Goal: Task Accomplishment & Management: Use online tool/utility

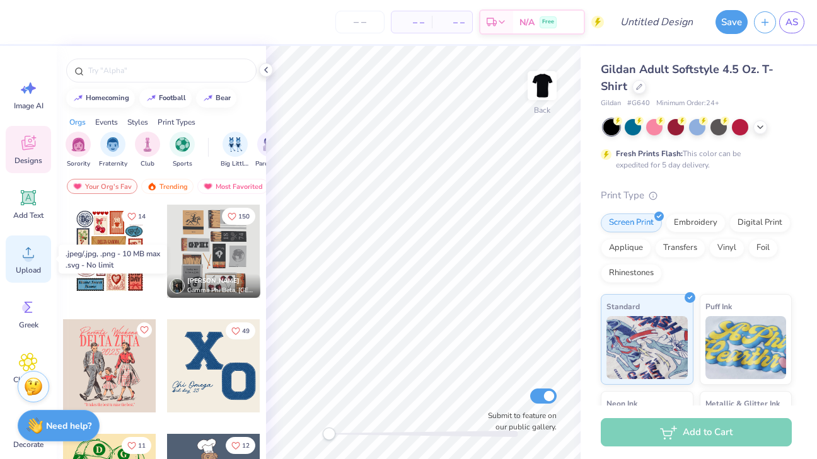
click at [32, 267] on span "Upload" at bounding box center [28, 270] width 25 height 10
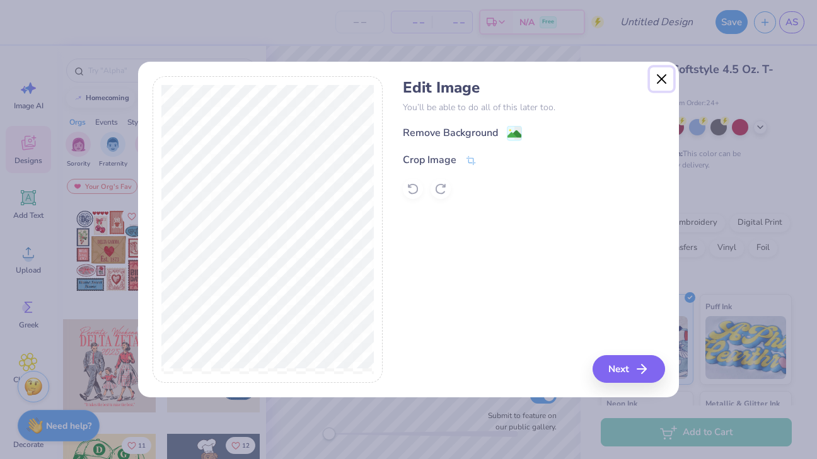
click at [663, 83] on button "Close" at bounding box center [662, 79] width 24 height 24
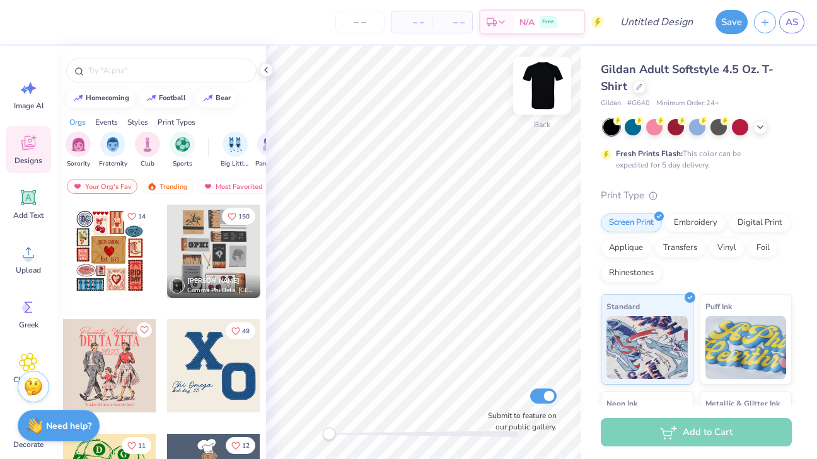
click at [552, 88] on img at bounding box center [542, 85] width 50 height 50
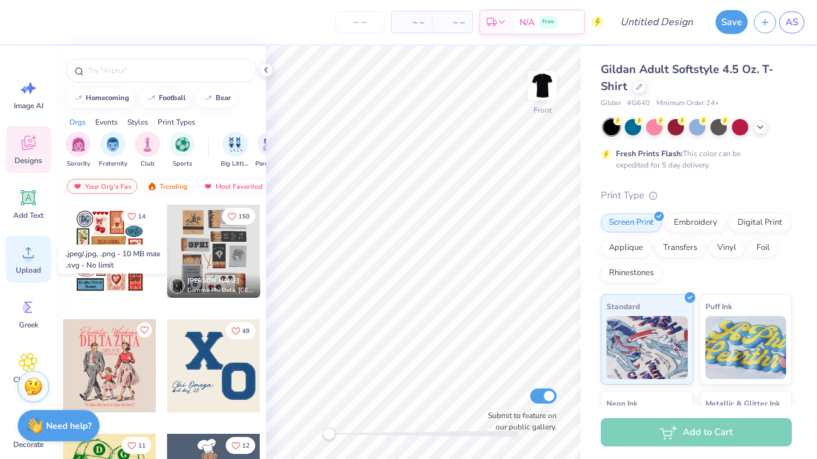
click at [21, 258] on icon at bounding box center [28, 252] width 19 height 19
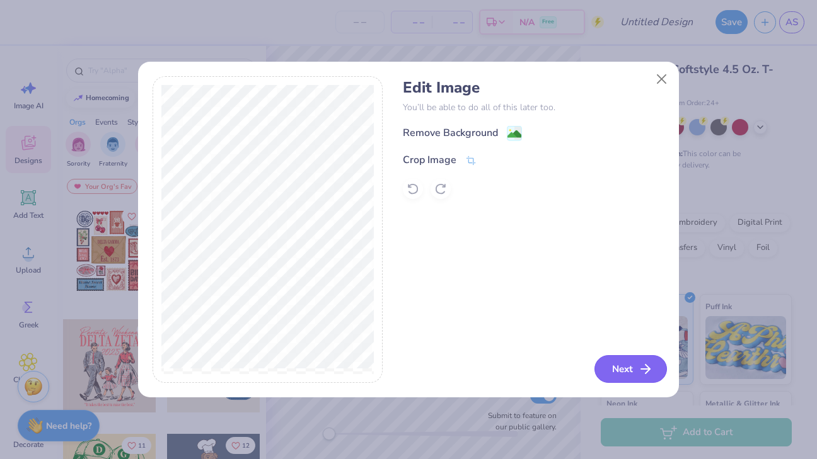
click at [611, 367] on button "Next" at bounding box center [630, 369] width 72 height 28
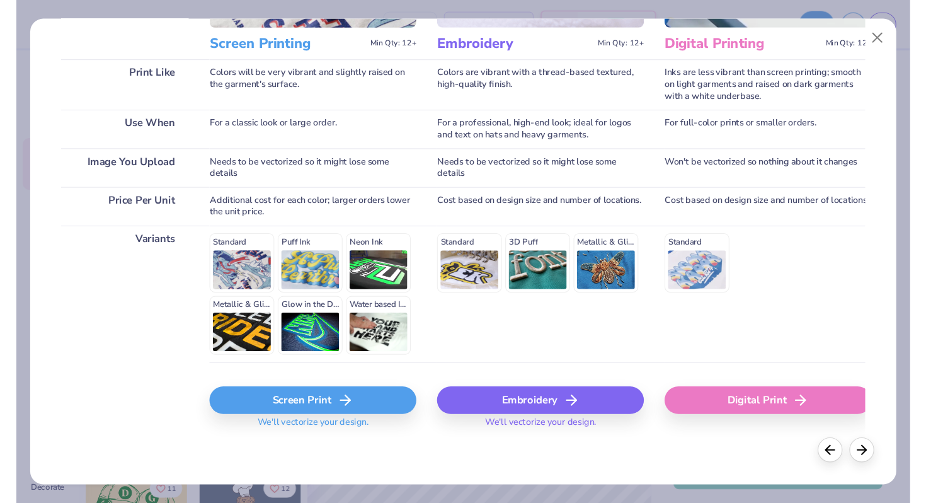
scroll to position [169, 0]
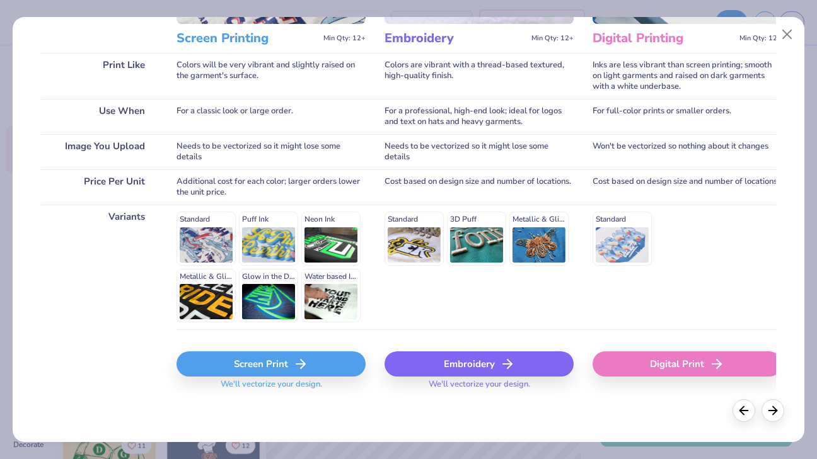
click at [292, 362] on div "Screen Print" at bounding box center [270, 364] width 189 height 25
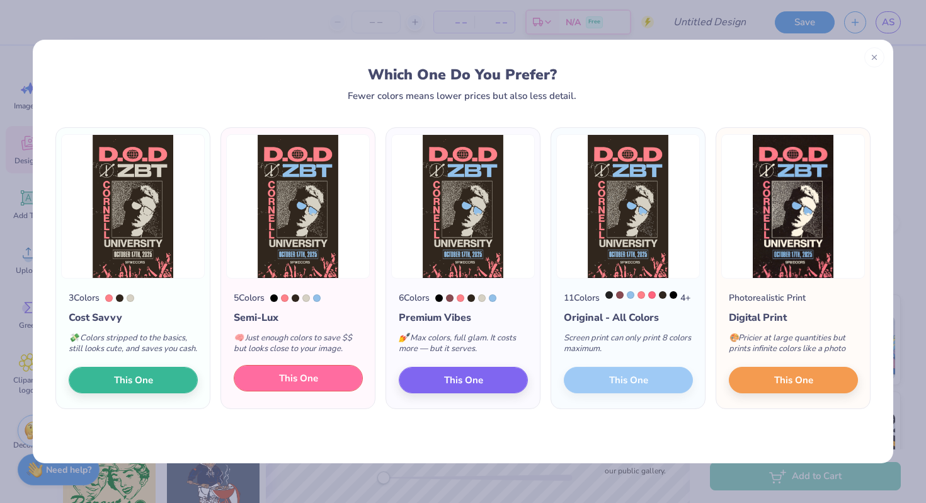
click at [294, 386] on span "This One" at bounding box center [298, 378] width 39 height 14
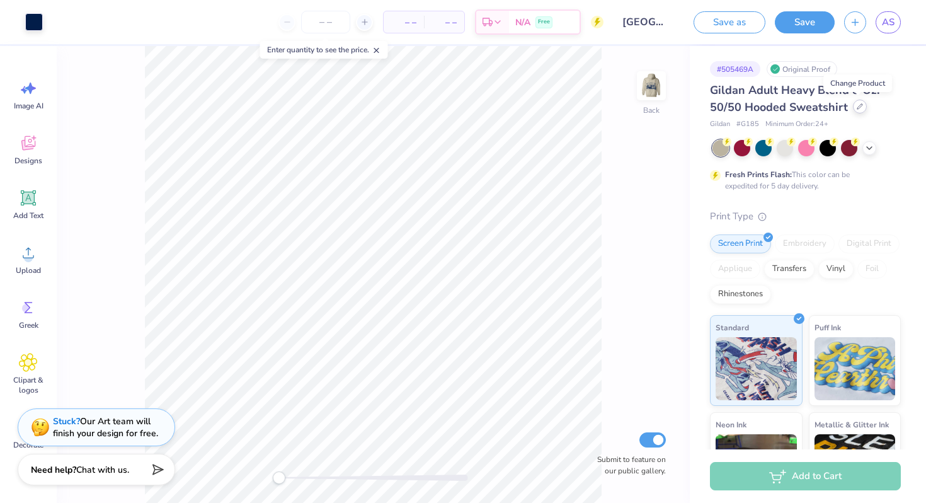
click at [857, 107] on icon at bounding box center [860, 106] width 6 height 6
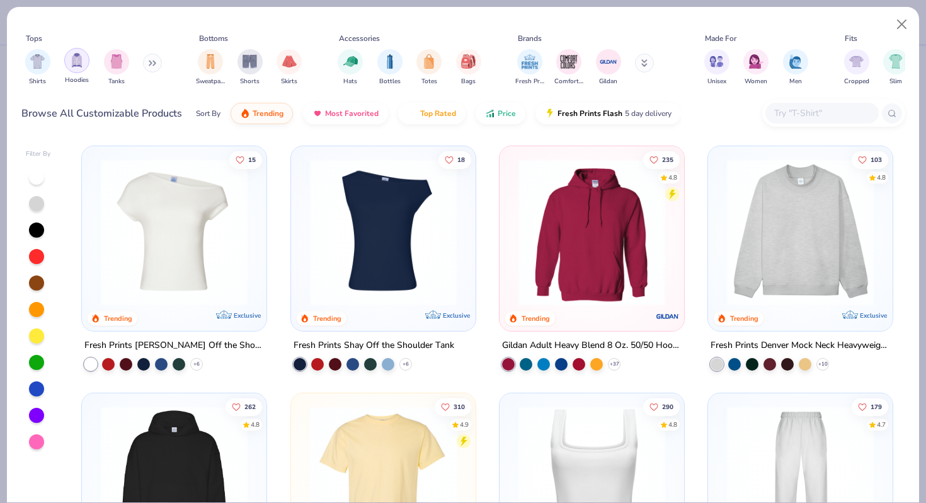
click at [66, 55] on div "filter for Hoodies" at bounding box center [76, 60] width 25 height 25
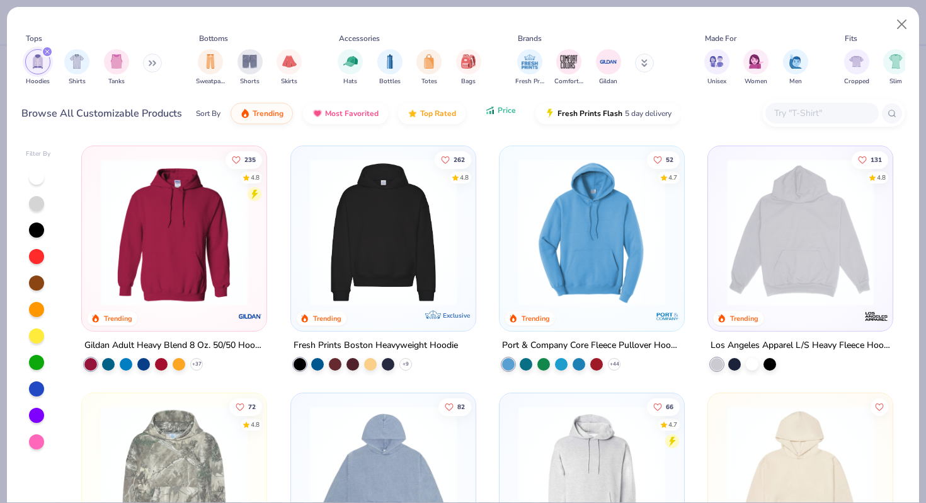
click at [498, 106] on span "Price" at bounding box center [507, 110] width 18 height 10
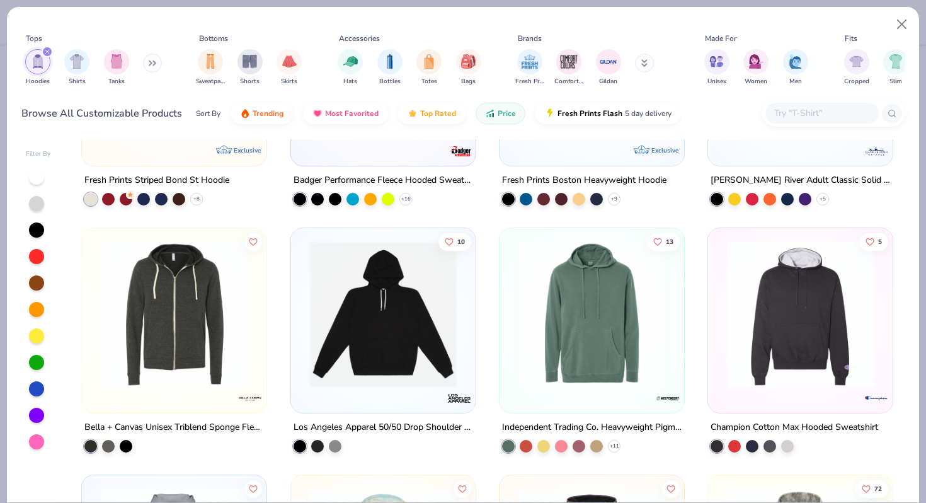
scroll to position [3872, 0]
click at [619, 445] on div "+ 11" at bounding box center [614, 446] width 13 height 13
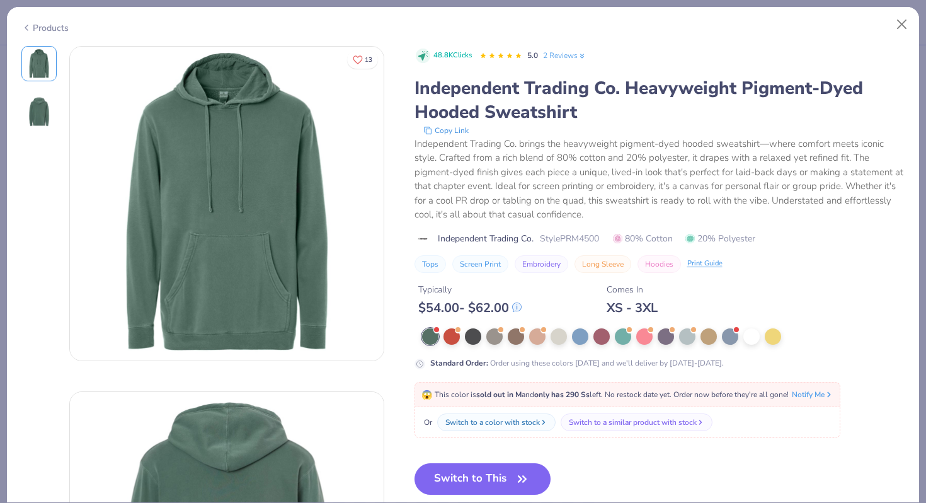
click at [55, 25] on div "Products" at bounding box center [44, 27] width 47 height 13
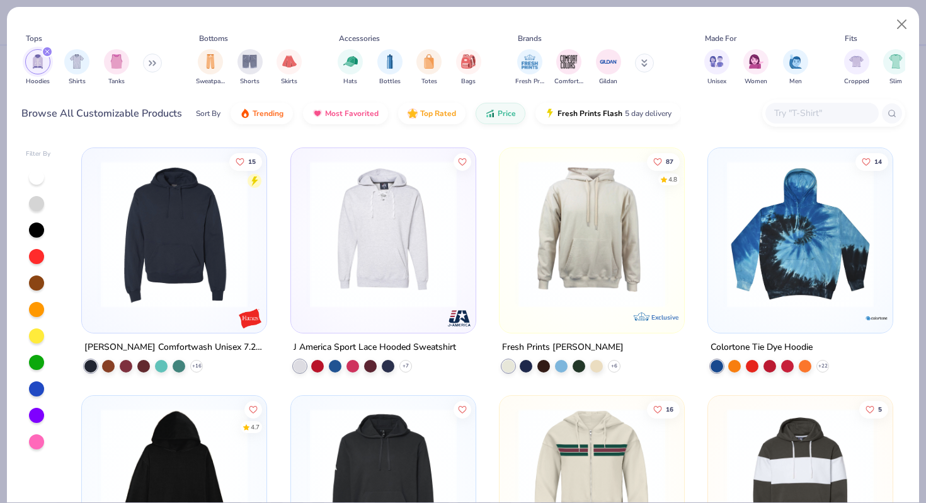
scroll to position [3201, 0]
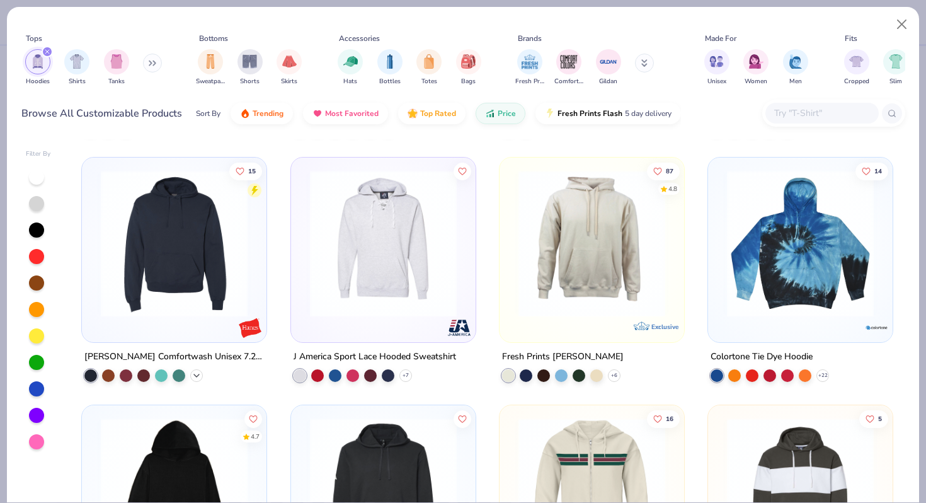
click at [200, 369] on div "+ 16" at bounding box center [196, 375] width 13 height 13
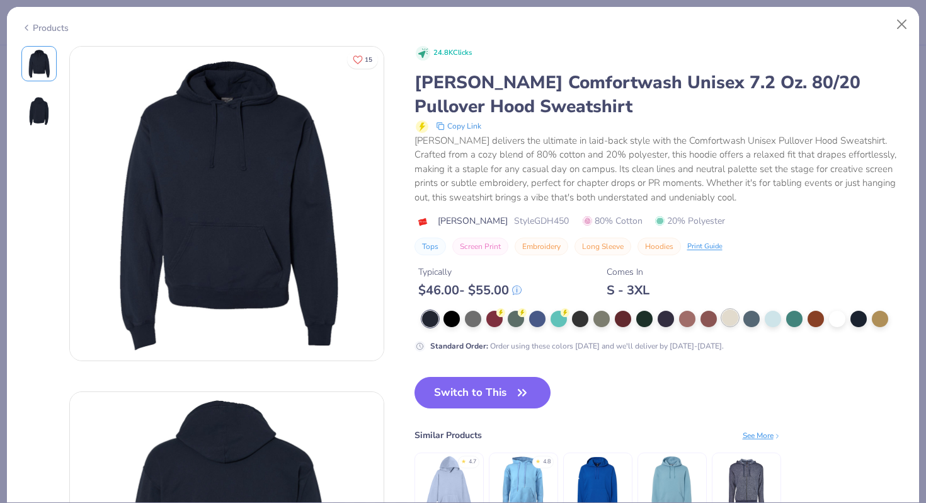
click at [732, 315] on div at bounding box center [730, 317] width 16 height 16
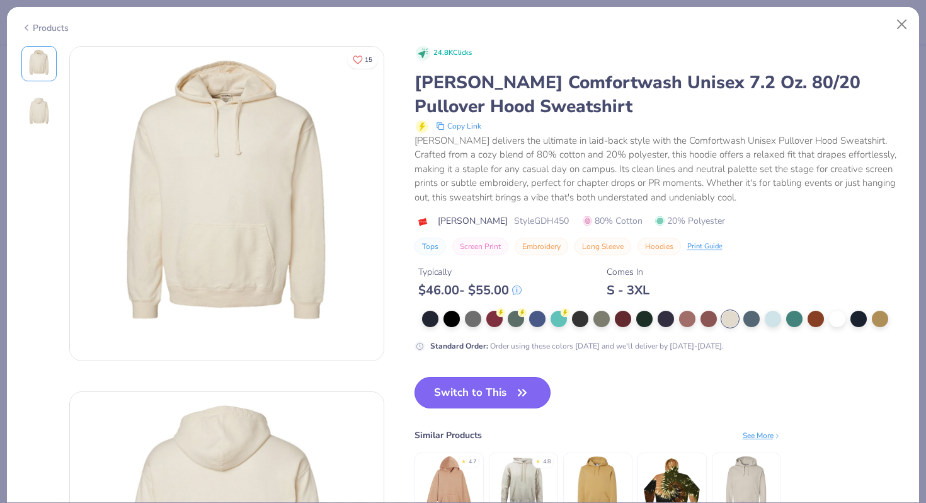
click at [500, 393] on button "Switch to This" at bounding box center [483, 393] width 137 height 32
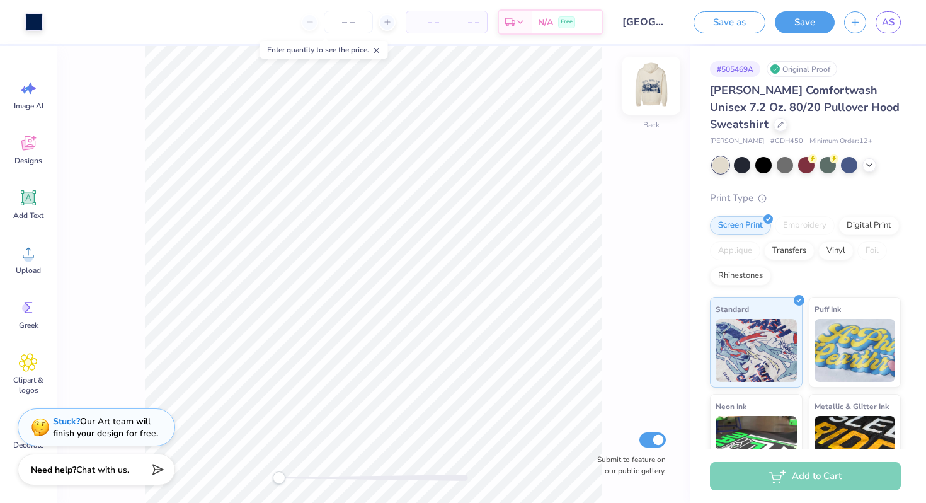
click at [660, 88] on img at bounding box center [651, 85] width 50 height 50
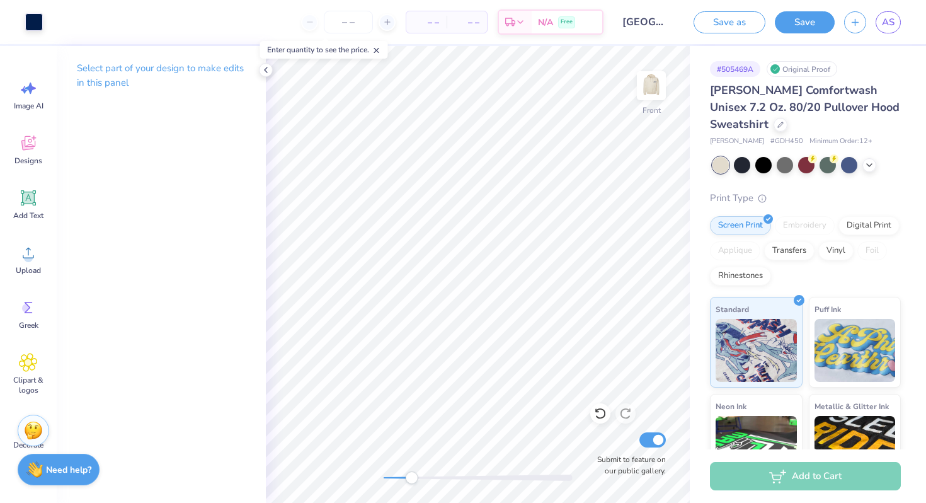
drag, startPoint x: 379, startPoint y: 479, endPoint x: 411, endPoint y: 474, distance: 32.0
click at [411, 474] on div "Accessibility label" at bounding box center [411, 477] width 13 height 13
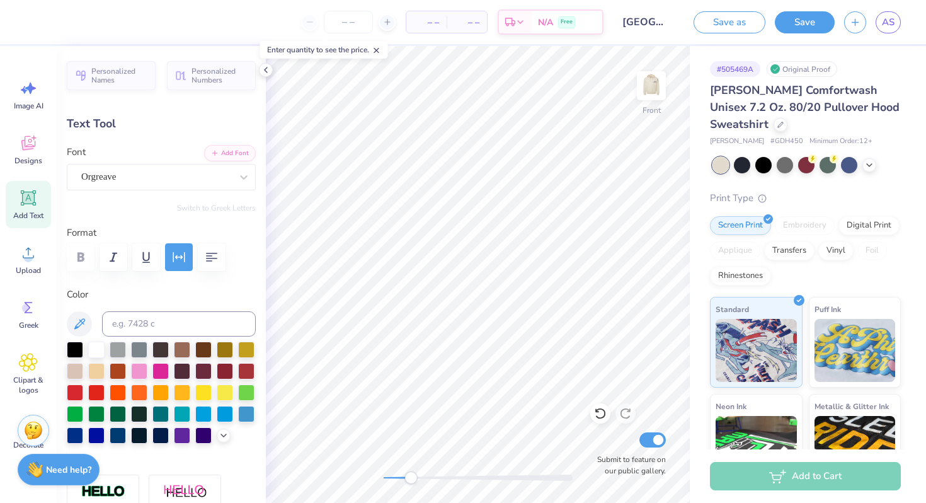
type textarea "1 EDGECLIFF PLACE"
drag, startPoint x: 410, startPoint y: 476, endPoint x: 389, endPoint y: 475, distance: 20.2
click at [389, 475] on div "Accessibility label" at bounding box center [389, 477] width 13 height 13
click at [599, 414] on icon at bounding box center [600, 413] width 13 height 13
type input "18.50"
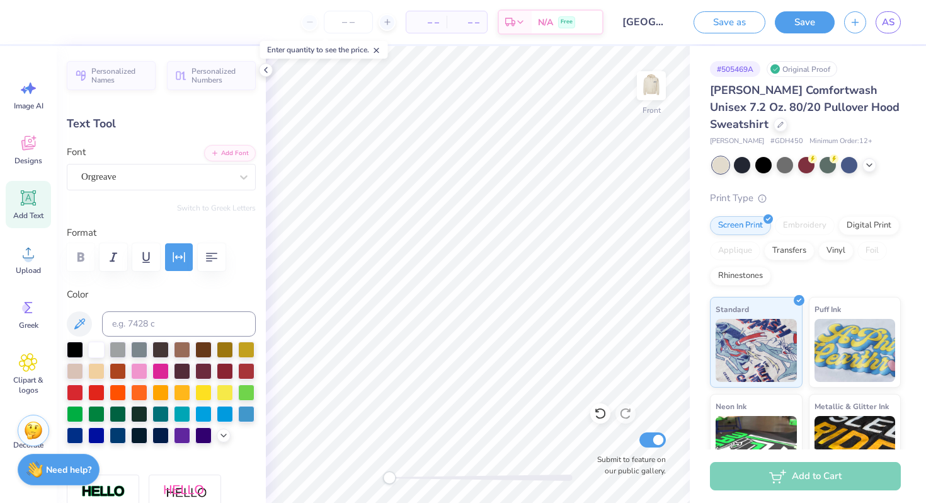
type textarea "P"
type textarea "1"
click at [397, 476] on div at bounding box center [478, 477] width 189 height 6
click at [400, 476] on div "Accessibility label" at bounding box center [399, 477] width 13 height 13
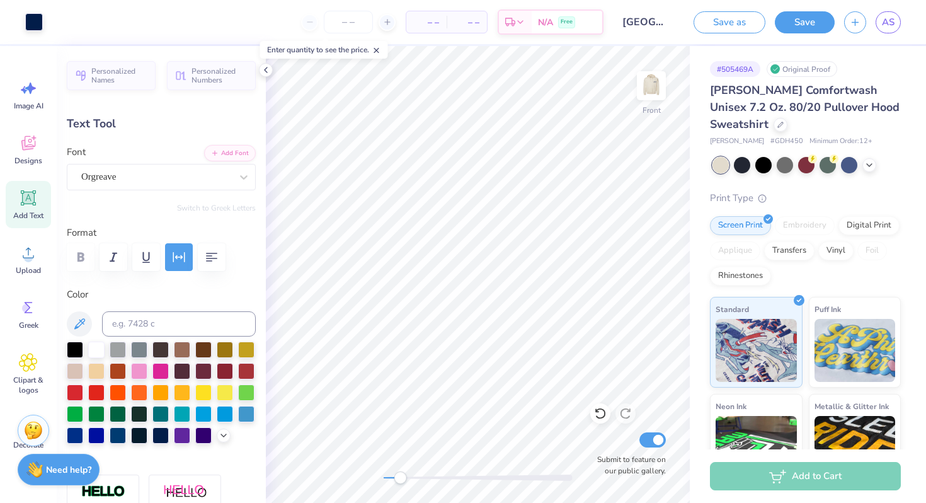
click at [400, 476] on div "Accessibility label" at bounding box center [400, 477] width 13 height 13
type input "0.21"
type input "0.39"
drag, startPoint x: 399, startPoint y: 477, endPoint x: 411, endPoint y: 476, distance: 12.0
click at [411, 476] on div "Accessibility label" at bounding box center [410, 477] width 13 height 13
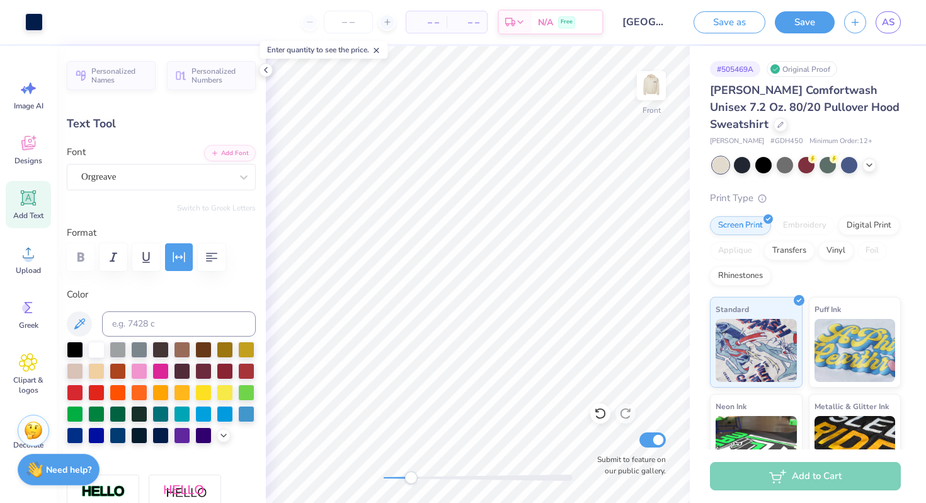
type input "18.53"
drag, startPoint x: 415, startPoint y: 478, endPoint x: 432, endPoint y: 473, distance: 17.7
click at [432, 473] on div "Accessibility label" at bounding box center [431, 477] width 13 height 13
click at [354, 480] on div "Front Submit to feature on our public gallery." at bounding box center [478, 274] width 424 height 457
click at [650, 83] on img at bounding box center [651, 85] width 50 height 50
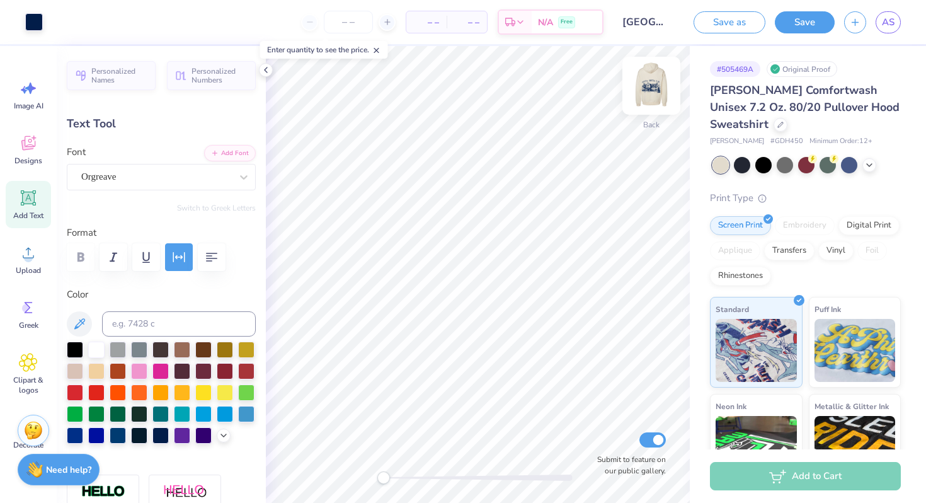
click at [650, 79] on img at bounding box center [651, 85] width 50 height 50
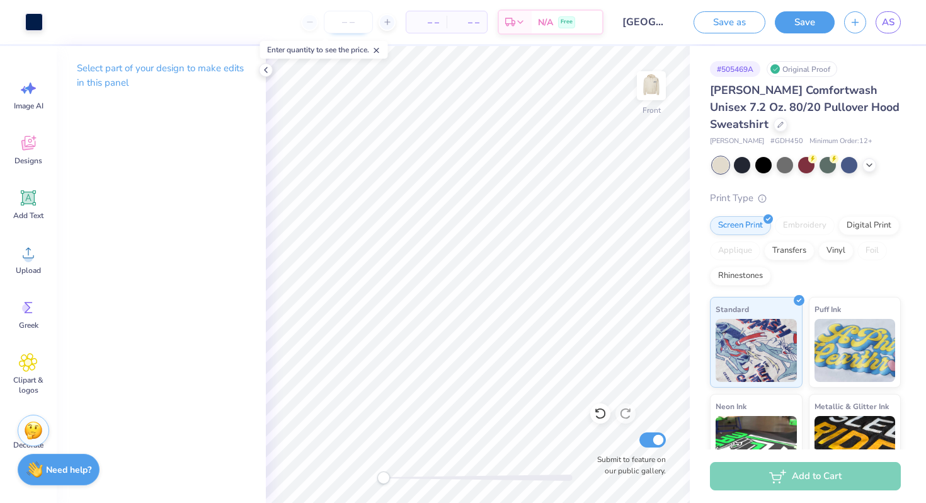
click at [357, 11] on input "number" at bounding box center [348, 22] width 49 height 23
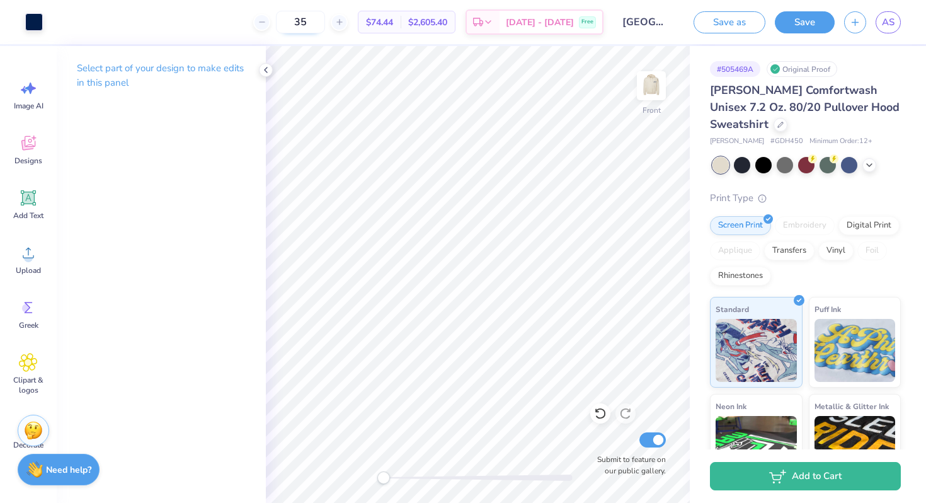
type input "3"
type input "40"
click at [788, 117] on div at bounding box center [781, 124] width 14 height 14
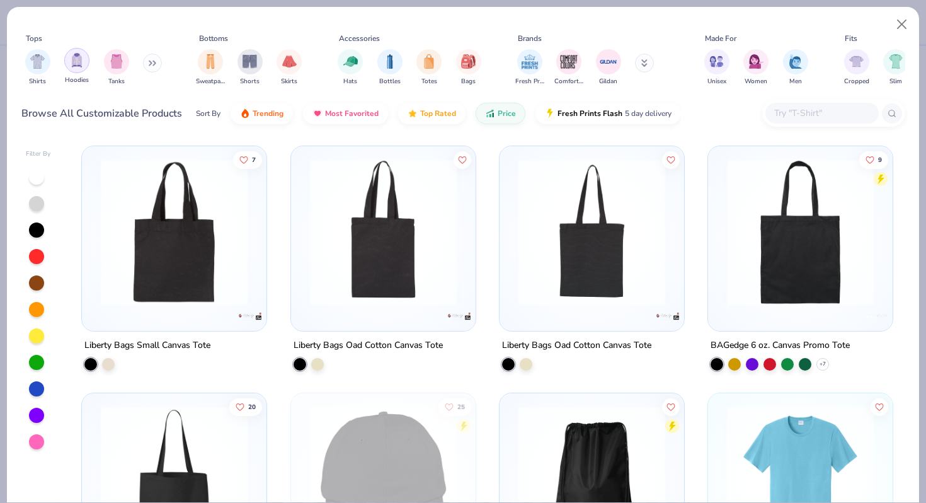
click at [80, 60] on img "filter for Hoodies" at bounding box center [77, 60] width 14 height 14
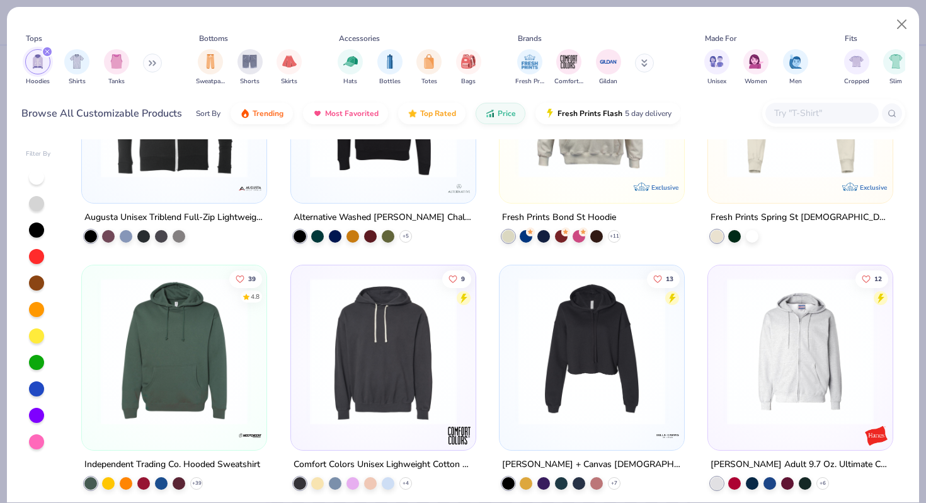
scroll to position [2600, 0]
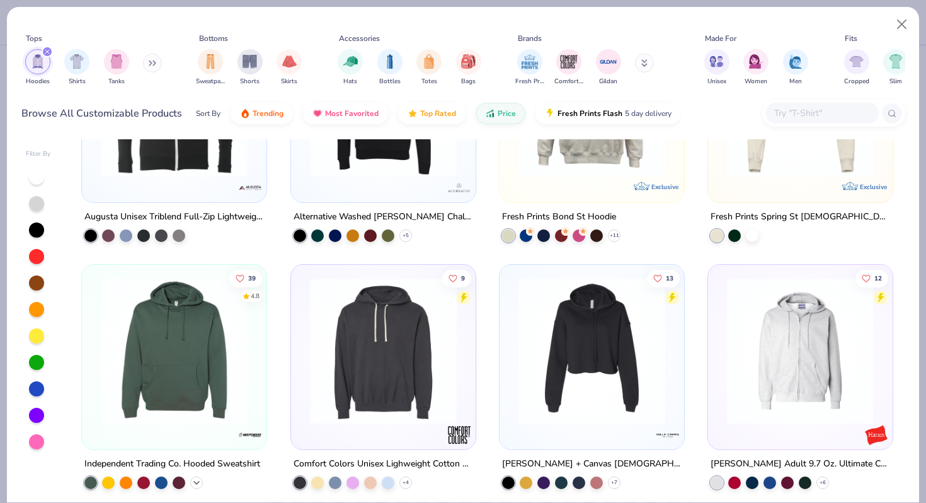
click at [195, 484] on icon at bounding box center [197, 483] width 10 height 10
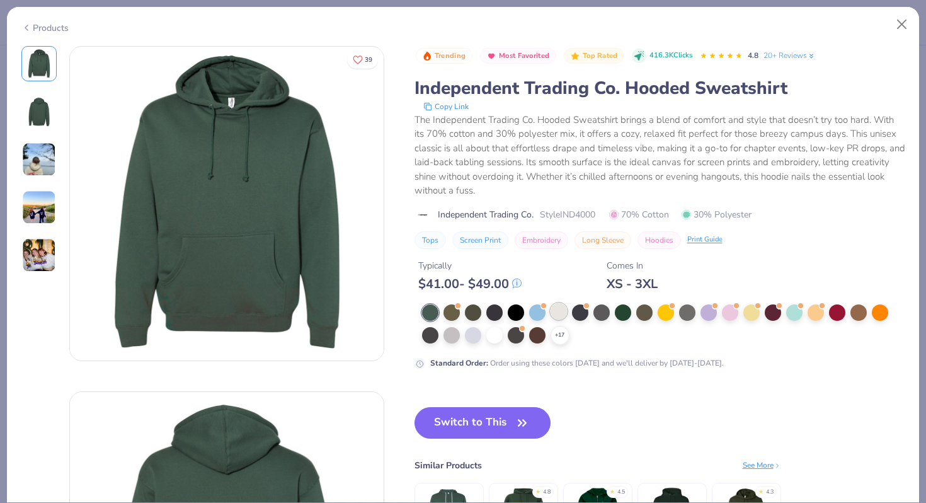
click at [556, 314] on div at bounding box center [559, 311] width 16 height 16
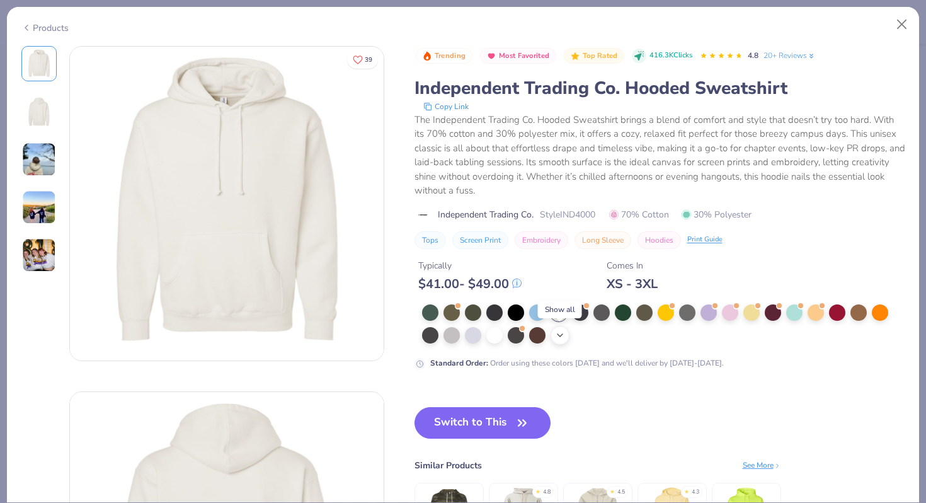
click at [557, 336] on icon at bounding box center [560, 335] width 10 height 10
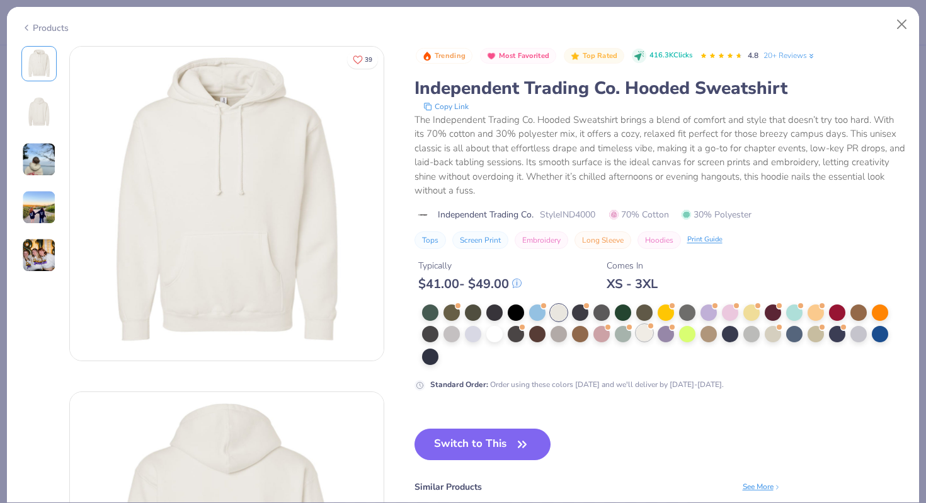
click at [646, 333] on div at bounding box center [644, 332] width 16 height 16
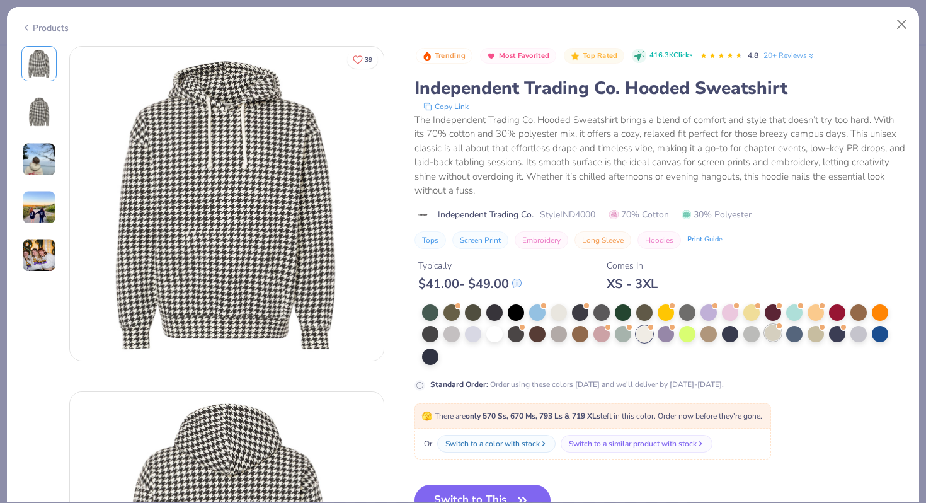
click at [772, 333] on div at bounding box center [773, 332] width 16 height 16
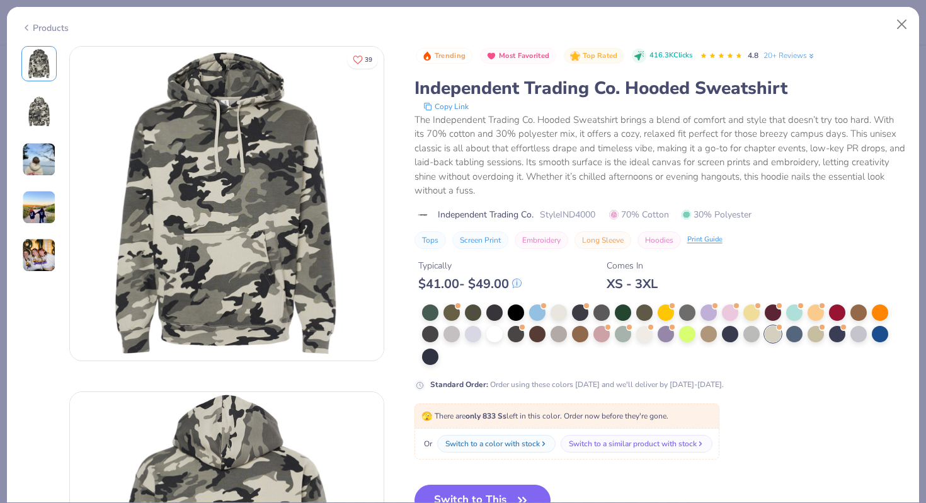
click at [64, 26] on div "Products" at bounding box center [44, 27] width 47 height 13
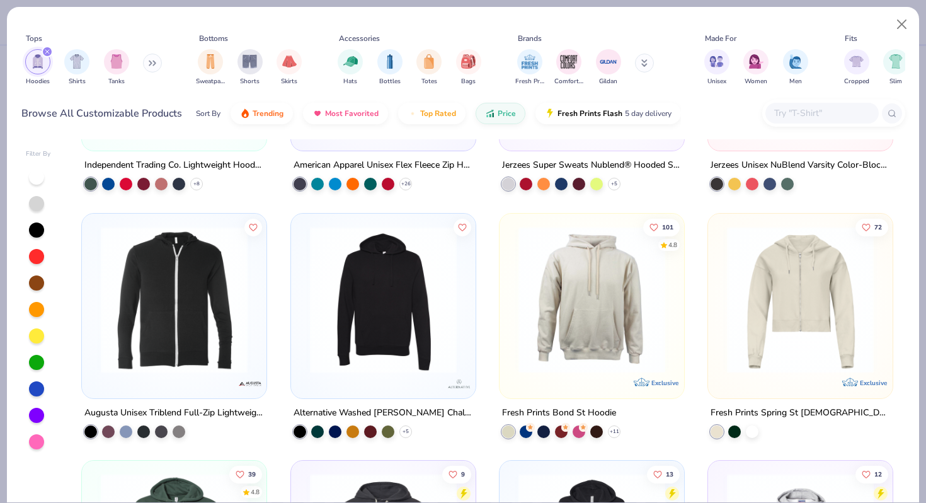
scroll to position [2399, 0]
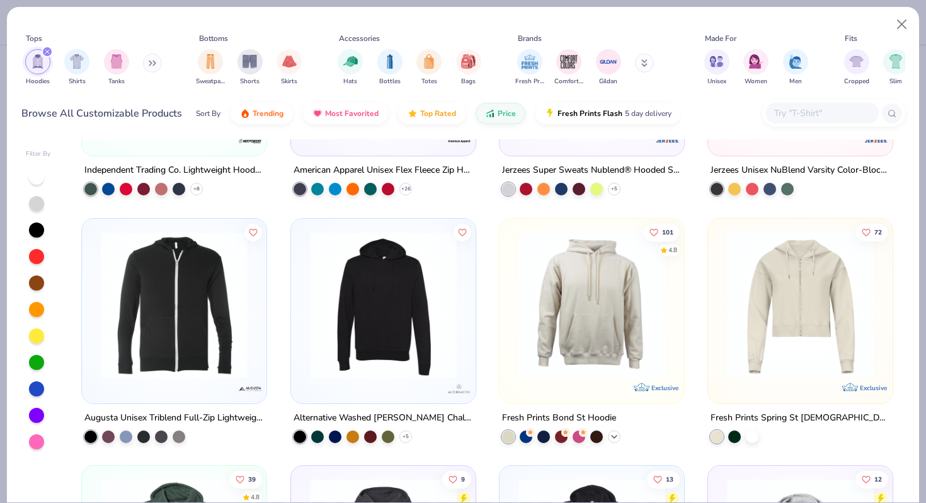
click at [612, 438] on icon at bounding box center [614, 437] width 10 height 10
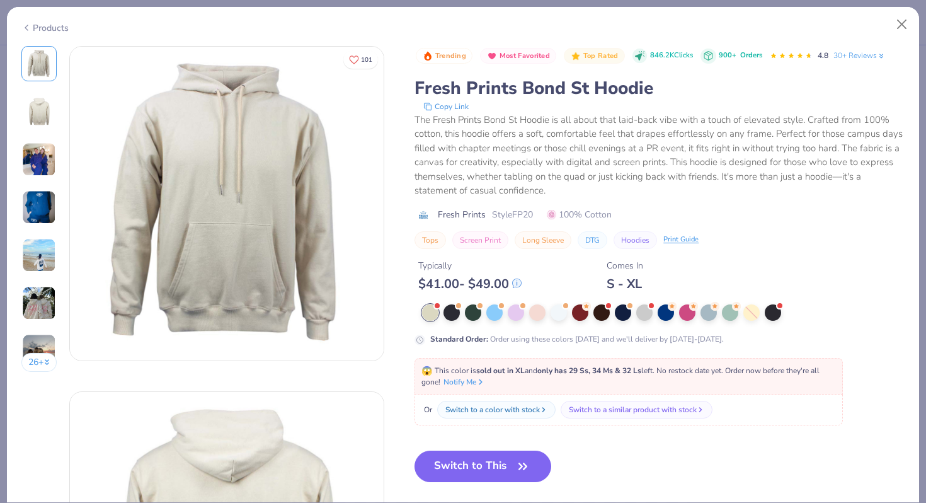
click at [46, 21] on div "Products" at bounding box center [44, 27] width 47 height 13
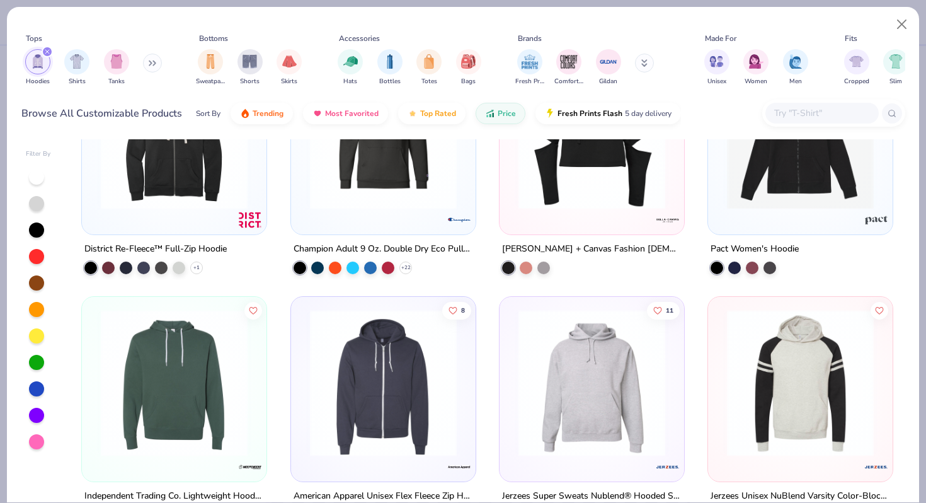
scroll to position [2121, 0]
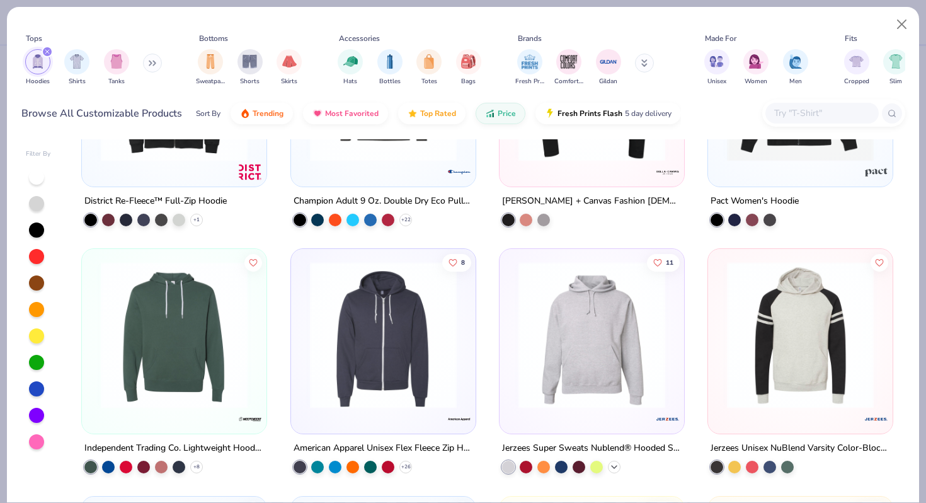
click at [616, 466] on icon at bounding box center [614, 467] width 10 height 10
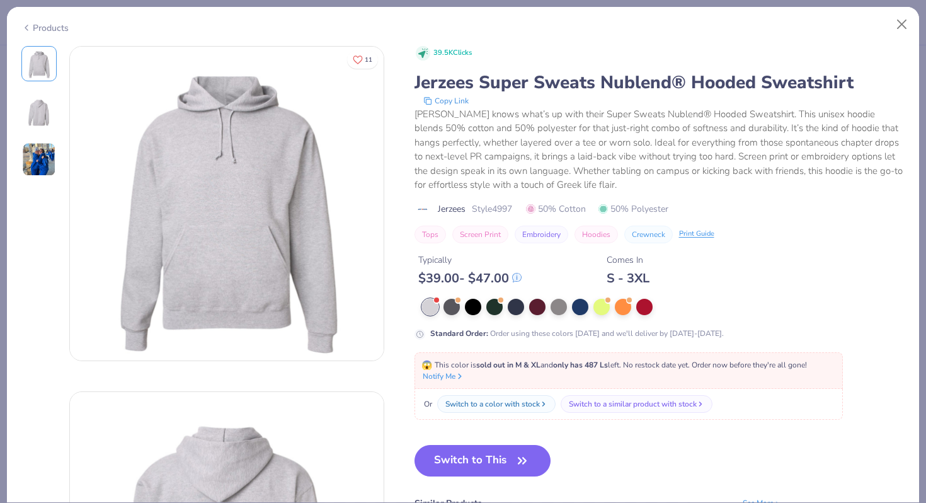
click at [49, 20] on div "Products" at bounding box center [463, 23] width 912 height 33
click at [47, 22] on div "Products" at bounding box center [44, 27] width 47 height 13
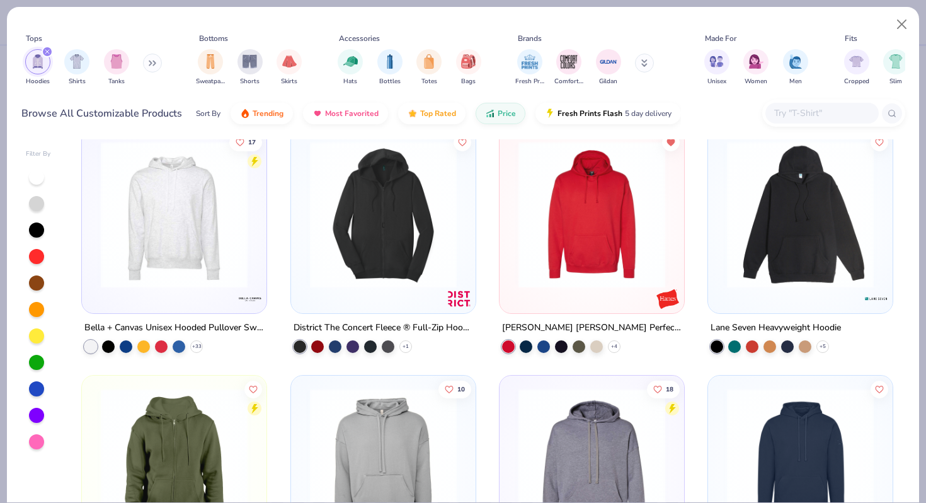
scroll to position [1498, 0]
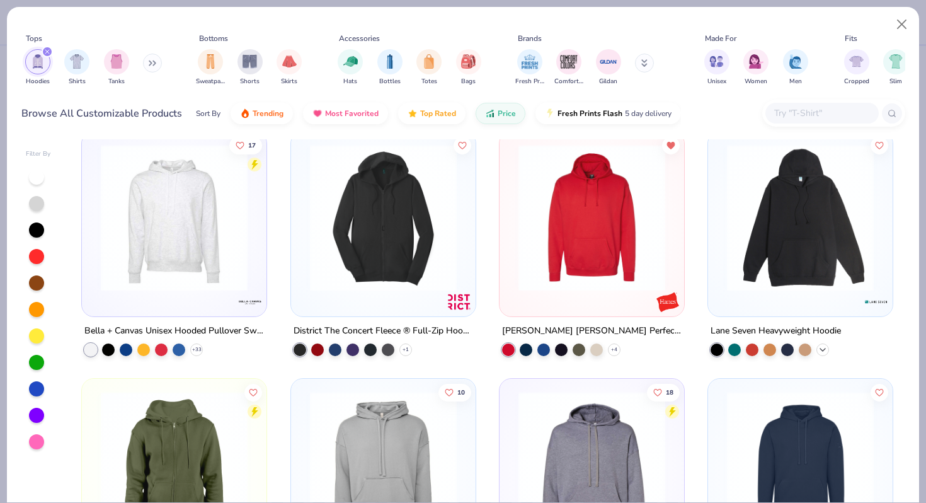
click at [825, 348] on icon at bounding box center [823, 350] width 10 height 10
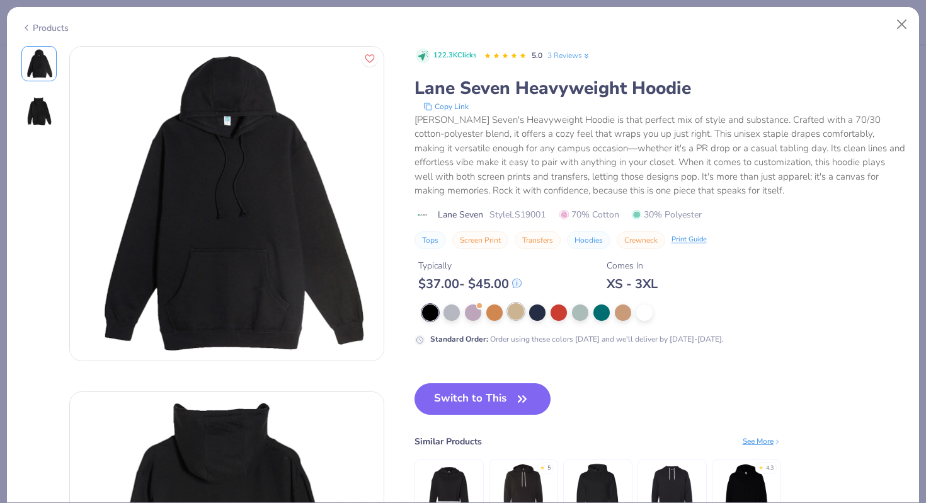
click at [511, 307] on div at bounding box center [516, 311] width 16 height 16
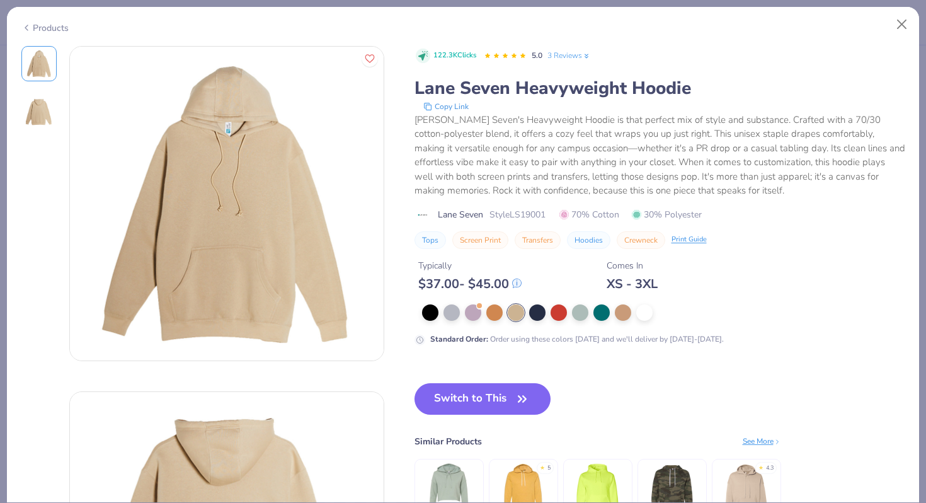
click at [52, 27] on div "Products" at bounding box center [44, 27] width 47 height 13
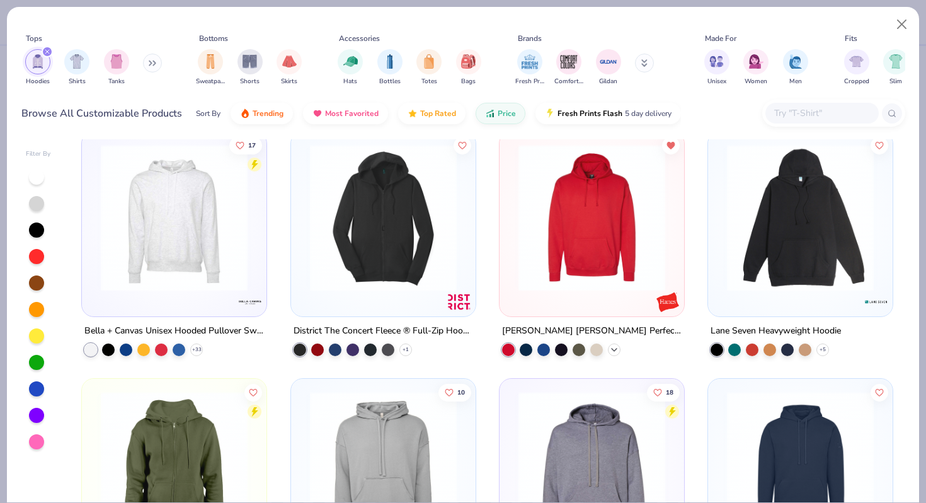
click at [617, 347] on icon at bounding box center [614, 350] width 10 height 10
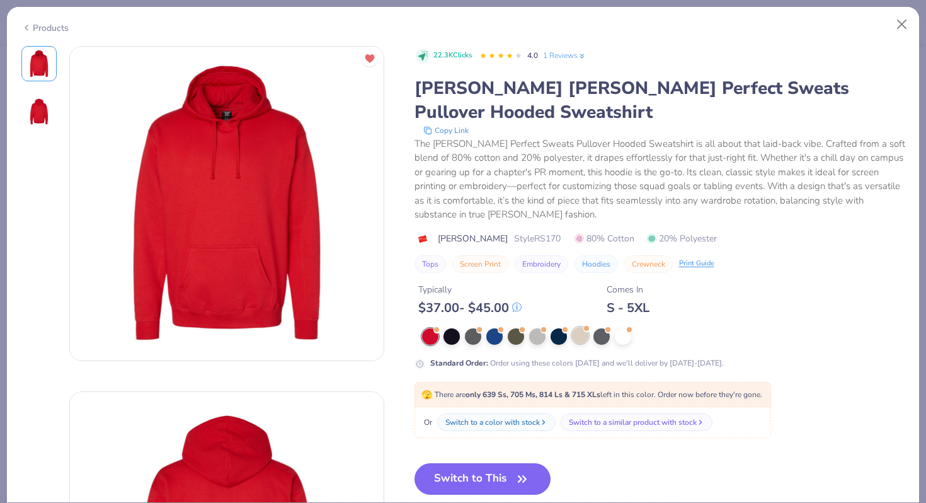
click at [572, 327] on div at bounding box center [580, 335] width 16 height 16
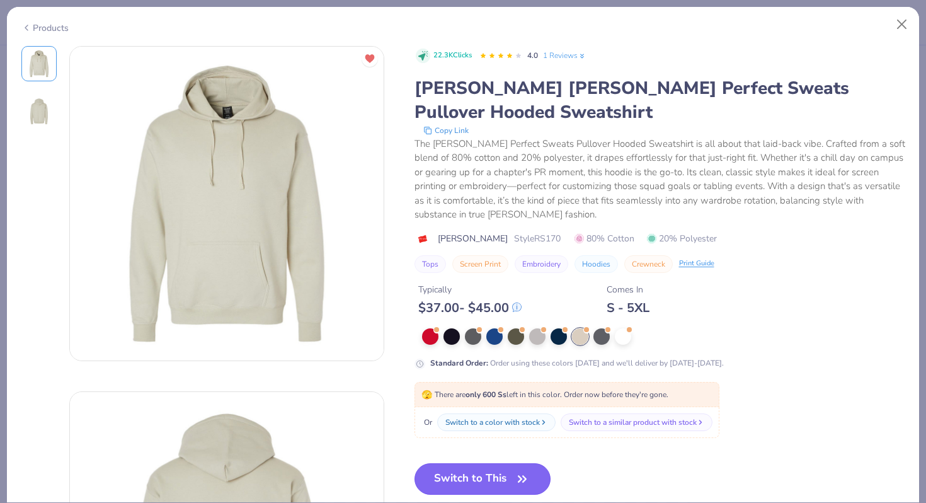
click at [515, 466] on button "Switch to This" at bounding box center [483, 479] width 137 height 32
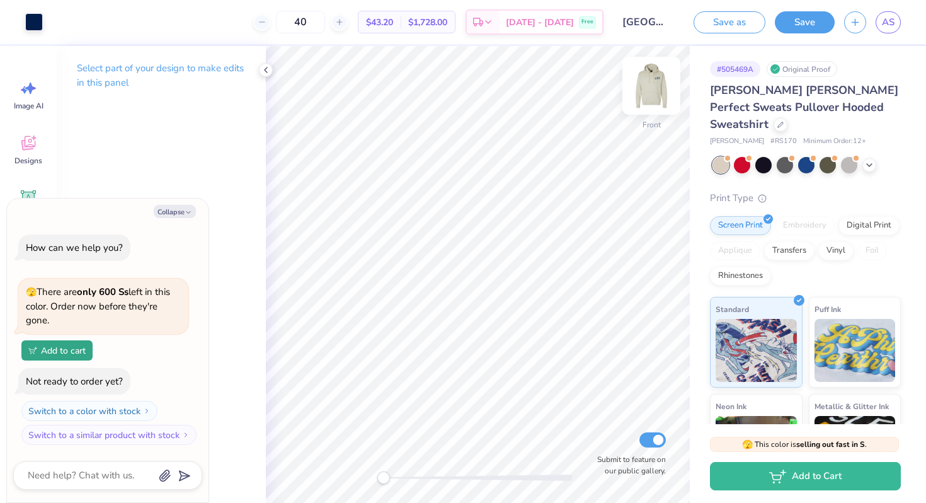
click at [651, 86] on img at bounding box center [651, 85] width 50 height 50
click at [646, 86] on img at bounding box center [651, 85] width 50 height 50
click at [647, 83] on img at bounding box center [651, 85] width 25 height 25
click at [419, 466] on div "Back Submit to feature on our public gallery." at bounding box center [478, 274] width 424 height 457
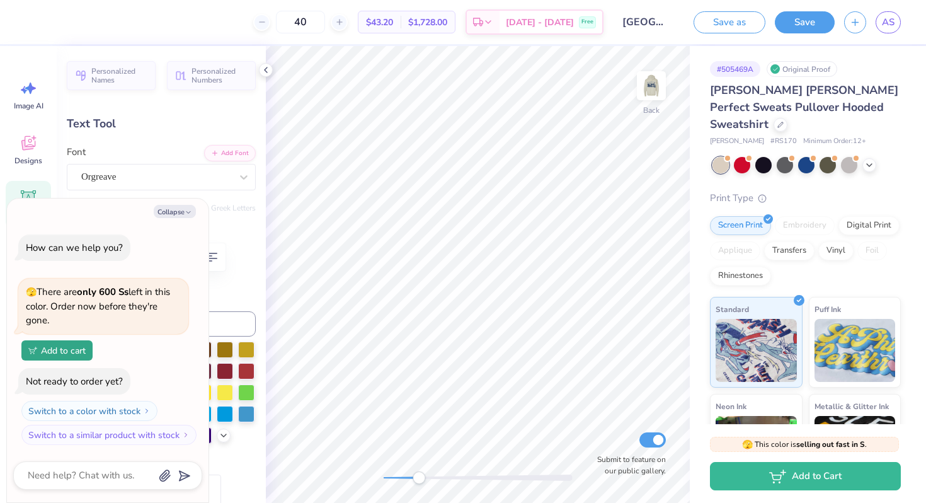
type textarea "x"
type input "3.50"
type input "0.36"
type textarea "x"
type input "4.13"
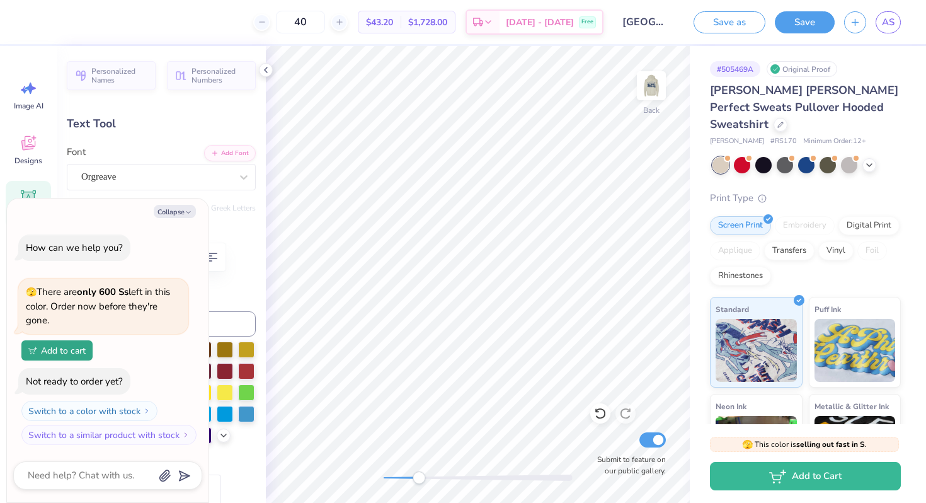
type input "0.42"
type textarea "x"
type input "3.50"
type input "0.36"
click at [181, 212] on button "Collapse" at bounding box center [175, 211] width 42 height 13
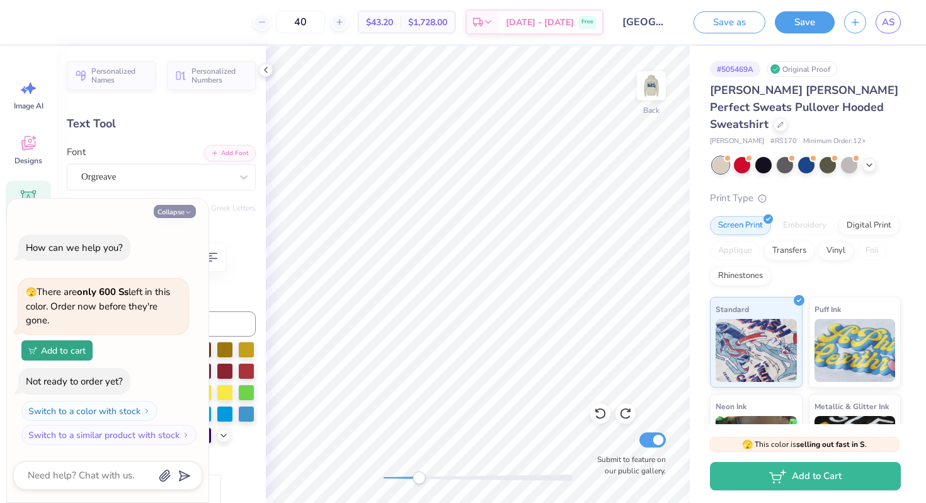
type textarea "x"
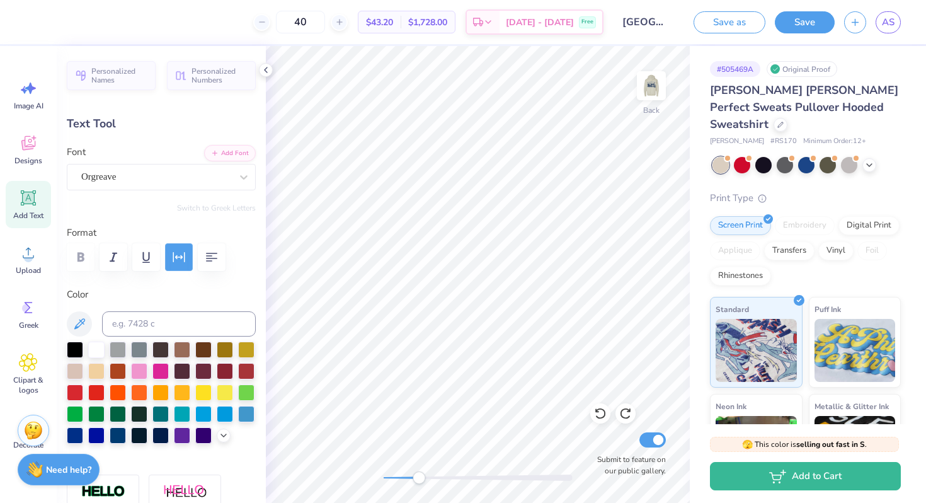
click at [185, 255] on icon "button" at bounding box center [179, 257] width 12 height 10
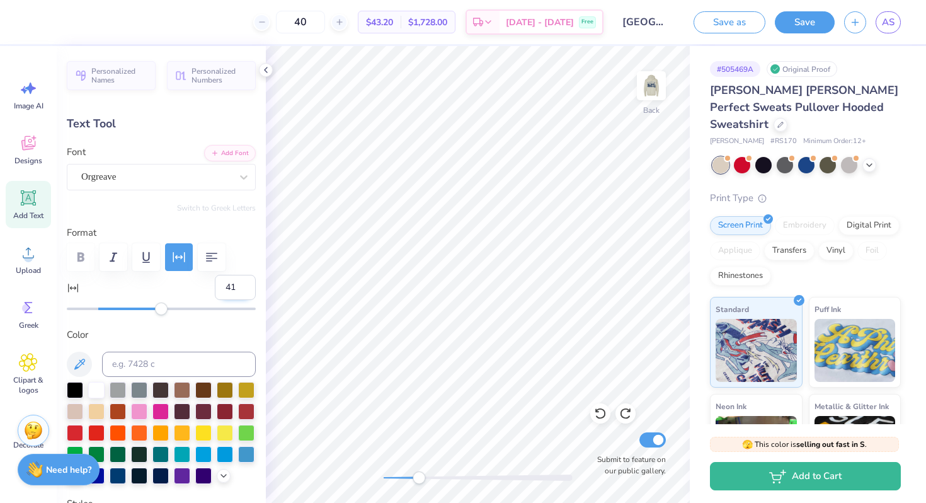
click at [245, 283] on input "41" at bounding box center [235, 287] width 41 height 25
click at [245, 283] on input "42" at bounding box center [235, 287] width 41 height 25
click at [245, 283] on input "43" at bounding box center [235, 287] width 41 height 25
click at [245, 283] on input "44" at bounding box center [235, 287] width 41 height 25
type input "45"
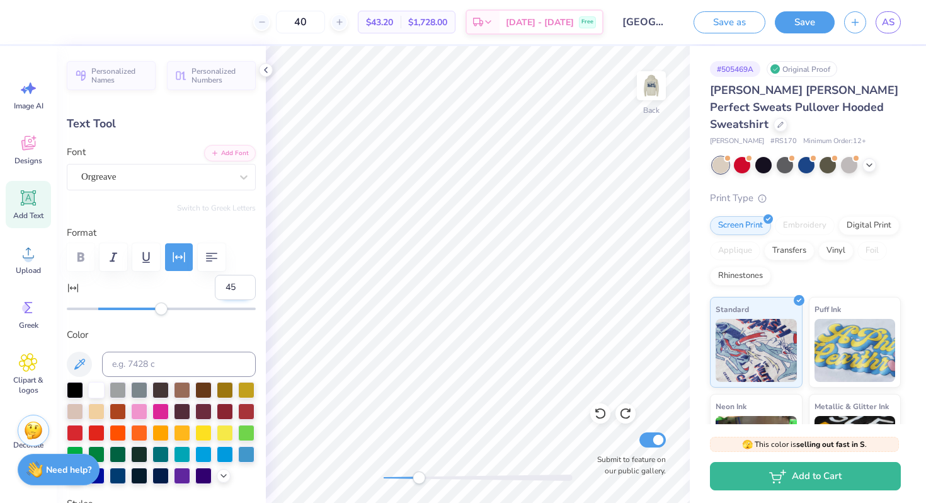
click at [245, 283] on input "45" at bounding box center [235, 287] width 41 height 25
type input "3.69"
click at [244, 285] on input "46" at bounding box center [235, 287] width 41 height 25
click at [244, 285] on input "47" at bounding box center [235, 287] width 41 height 25
click at [244, 285] on input "48" at bounding box center [235, 287] width 41 height 25
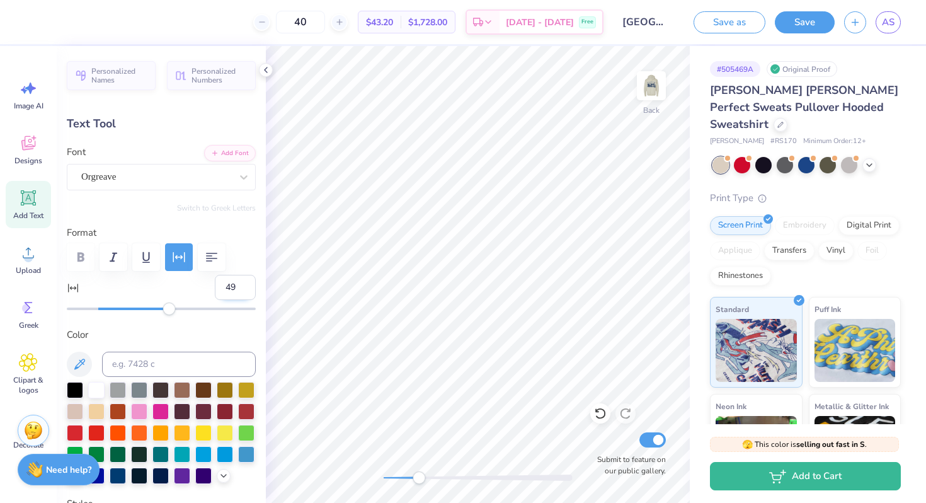
click at [244, 285] on input "49" at bounding box center [235, 287] width 41 height 25
click at [244, 285] on input "50" at bounding box center [235, 287] width 41 height 25
click at [244, 285] on input "51" at bounding box center [235, 287] width 41 height 25
click at [244, 285] on input "52" at bounding box center [235, 287] width 41 height 25
click at [244, 285] on input "53" at bounding box center [235, 287] width 41 height 25
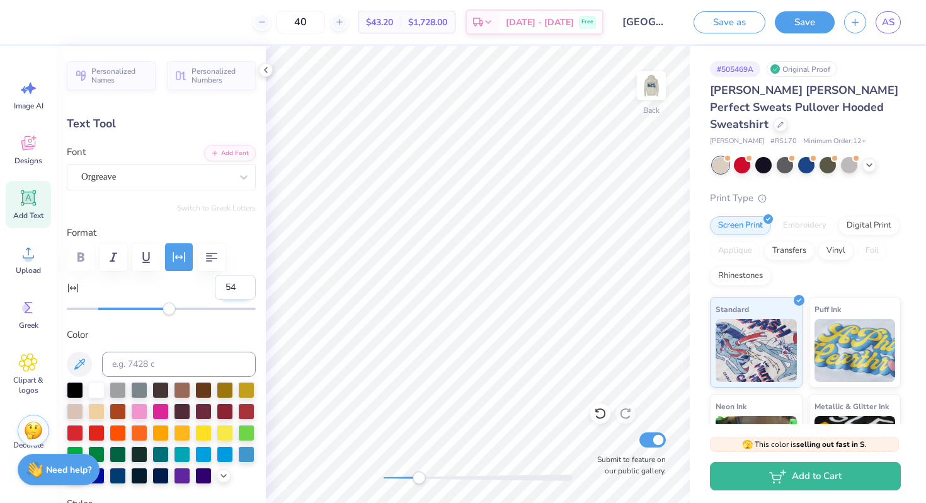
click at [244, 285] on input "54" at bounding box center [235, 287] width 41 height 25
type input "55"
click at [244, 285] on input "55" at bounding box center [235, 287] width 41 height 25
type input "4.06"
type input "5.61"
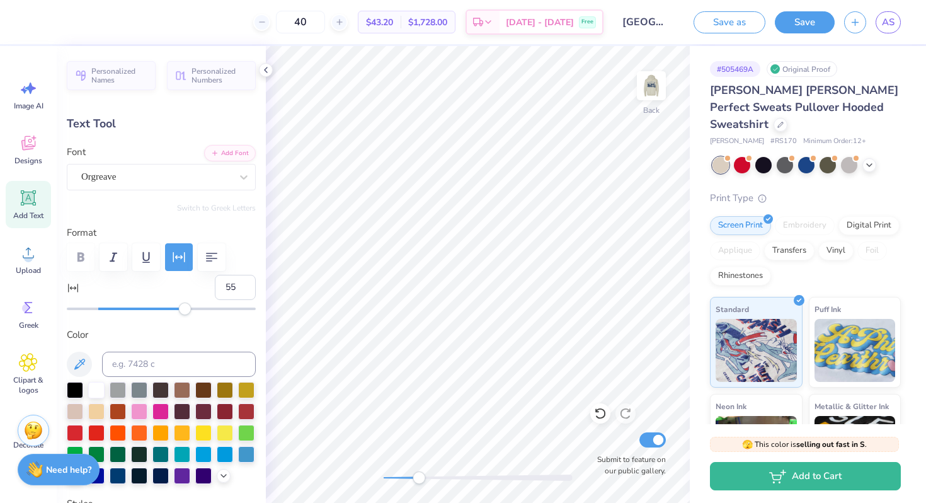
type input "3.63"
type input "0.32"
type input "5.65"
click at [244, 283] on input "56" at bounding box center [235, 287] width 41 height 25
click at [244, 283] on input "57" at bounding box center [235, 287] width 41 height 25
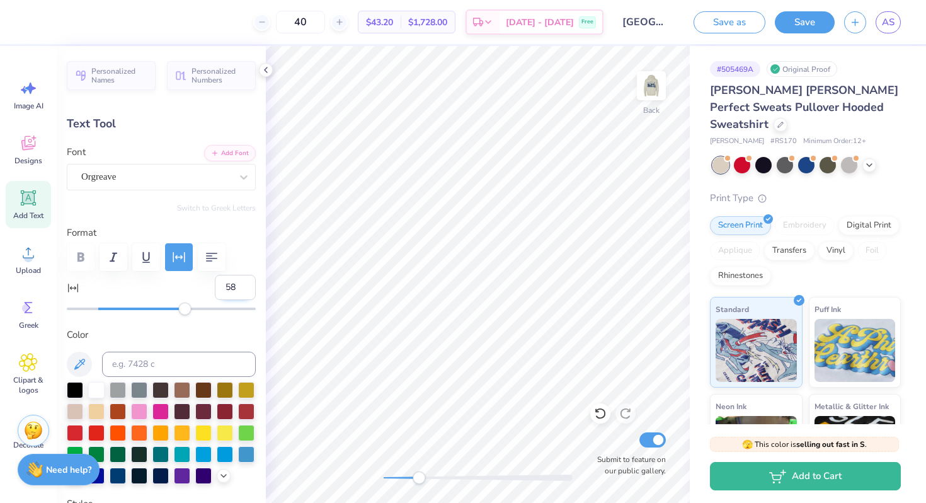
click at [244, 283] on input "58" at bounding box center [235, 287] width 41 height 25
click at [244, 283] on input "59" at bounding box center [235, 287] width 41 height 25
click at [244, 283] on input "60" at bounding box center [235, 287] width 41 height 25
click at [244, 283] on input "61" at bounding box center [235, 287] width 41 height 25
click at [244, 283] on input "62" at bounding box center [235, 287] width 41 height 25
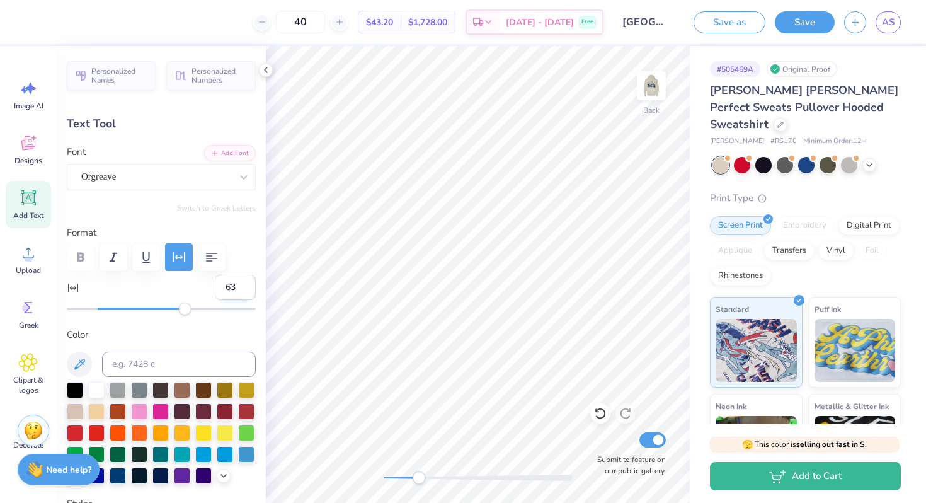
click at [244, 283] on input "63" at bounding box center [235, 287] width 41 height 25
click at [244, 283] on input "64" at bounding box center [235, 287] width 41 height 25
type input "65"
click at [244, 283] on input "65" at bounding box center [235, 287] width 41 height 25
type input "3.96"
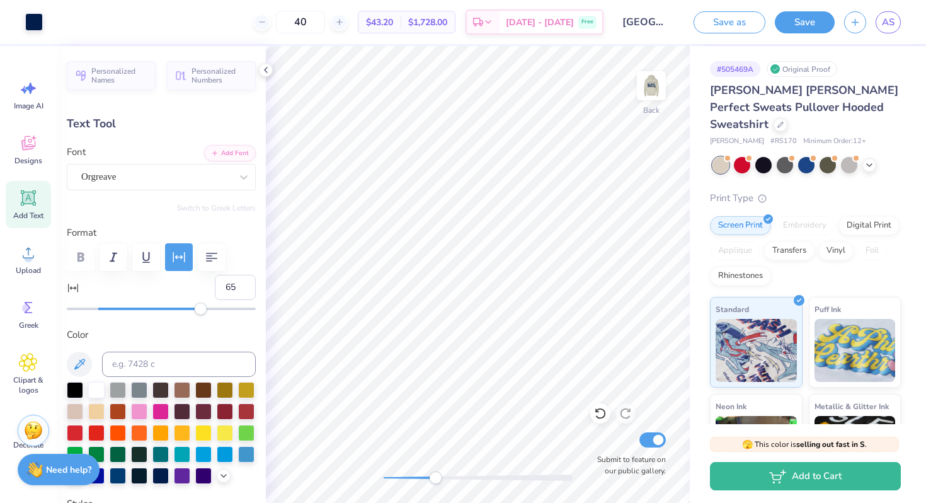
drag, startPoint x: 418, startPoint y: 479, endPoint x: 441, endPoint y: 474, distance: 23.7
click at [441, 474] on div "Accessibility label" at bounding box center [435, 477] width 13 height 13
type input "5.68"
click at [355, 490] on div "Back Submit to feature on our public gallery." at bounding box center [478, 274] width 424 height 457
click at [653, 77] on img at bounding box center [651, 85] width 50 height 50
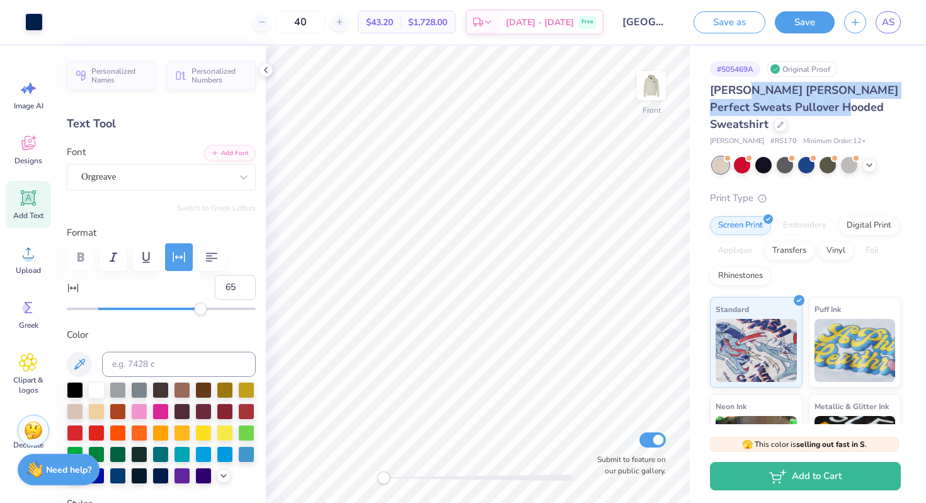
drag, startPoint x: 857, startPoint y: 106, endPoint x: 748, endPoint y: 92, distance: 109.9
click at [748, 92] on span "Hanes Hanes Perfect Sweats Pullover Hooded Sweatshirt" at bounding box center [804, 107] width 188 height 49
copy span "Hanes Perfect Sweats Pullover Hooded Sweatshirt"
click at [895, 28] on link "AS" at bounding box center [888, 22] width 25 height 22
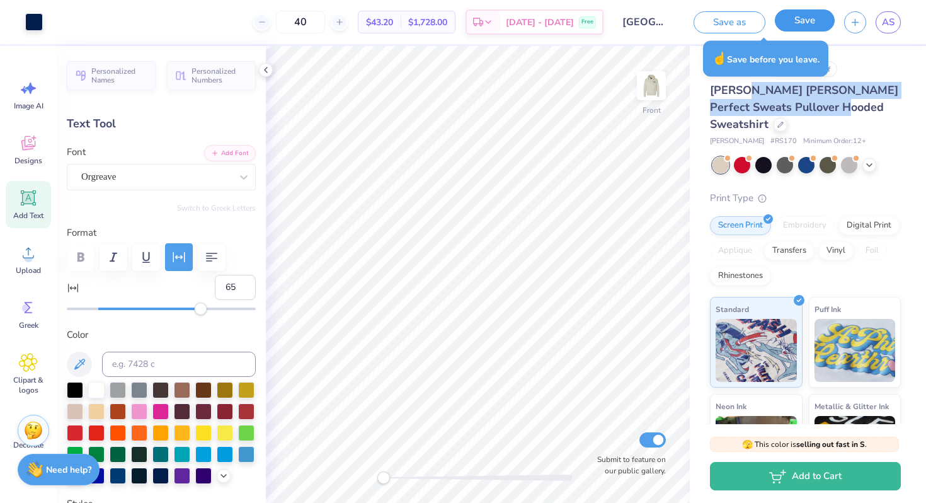
click at [803, 25] on button "Save" at bounding box center [805, 20] width 60 height 22
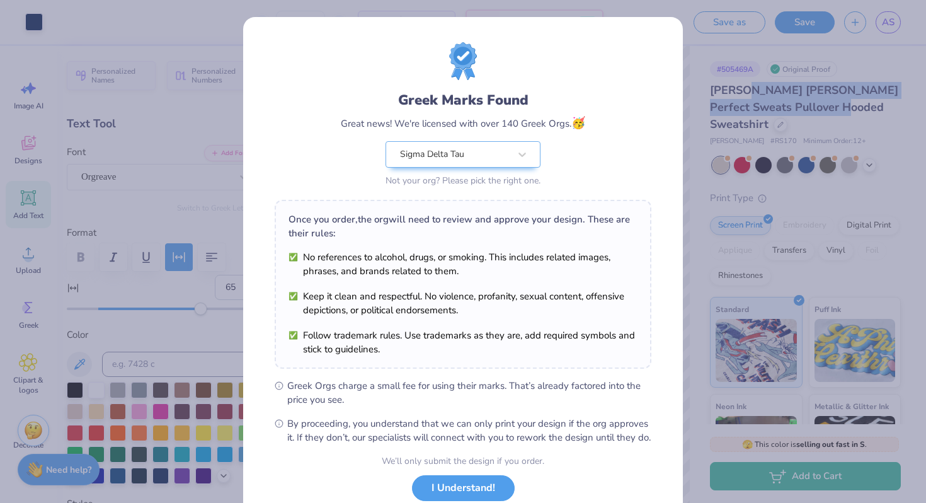
scroll to position [87, 0]
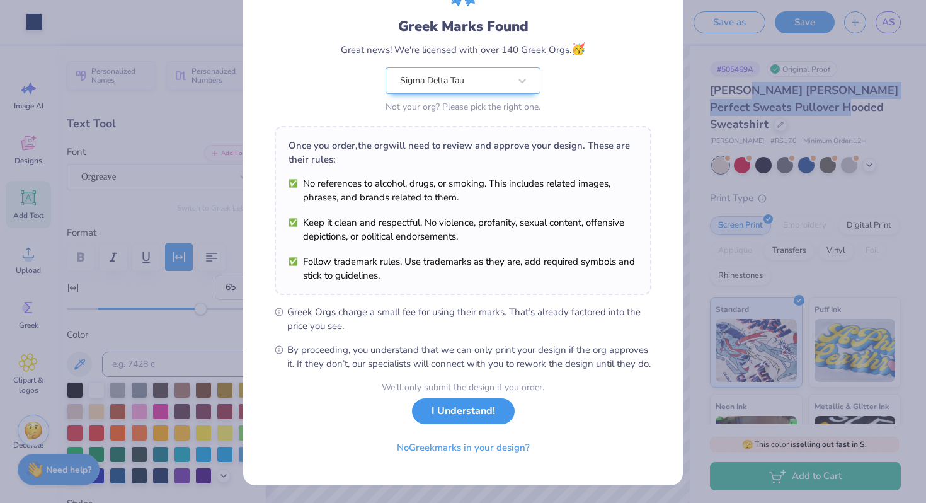
click at [493, 410] on button "I Understand!" at bounding box center [463, 411] width 103 height 26
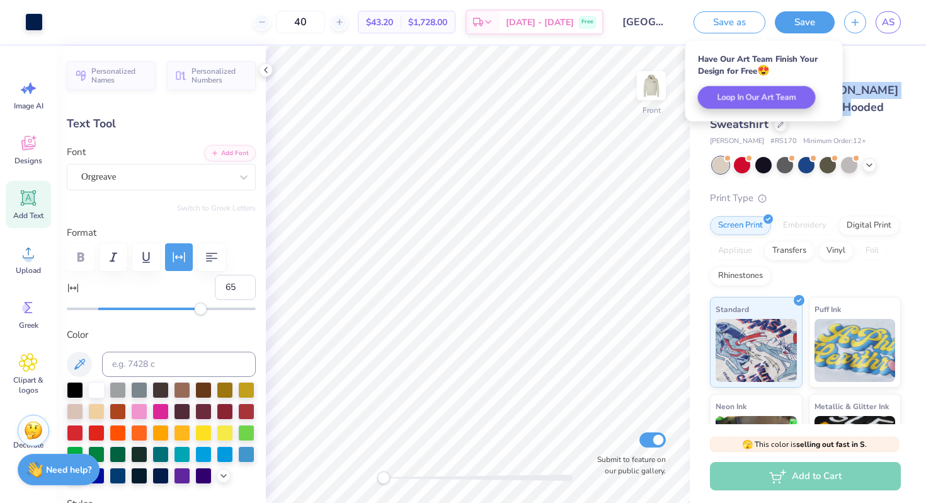
scroll to position [0, 0]
click at [902, 25] on div "Save as Save AS" at bounding box center [805, 22] width 242 height 44
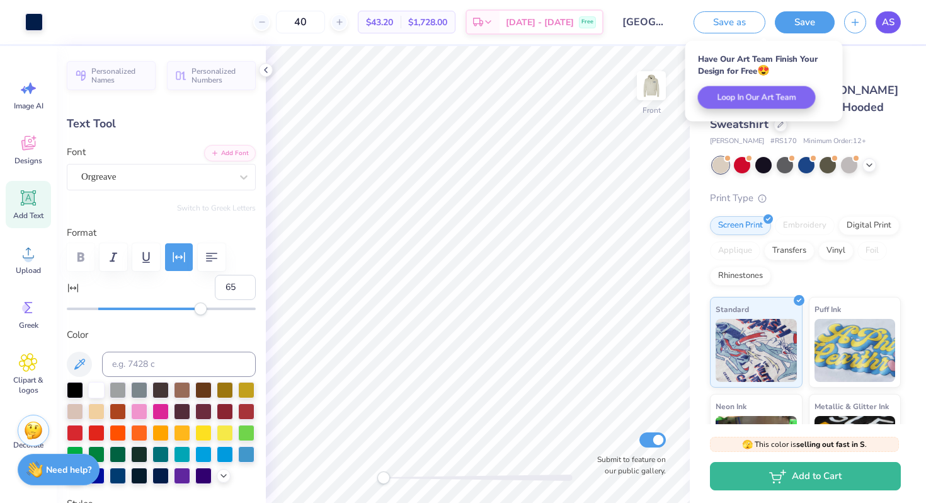
click at [885, 20] on span "AS" at bounding box center [888, 22] width 13 height 14
